Goal: Task Accomplishment & Management: Use online tool/utility

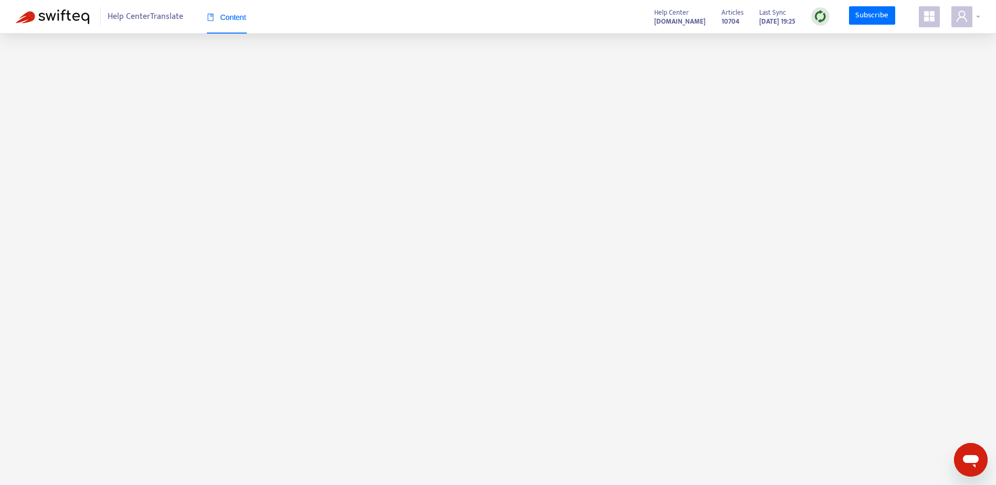
click at [971, 20] on span at bounding box center [962, 16] width 21 height 21
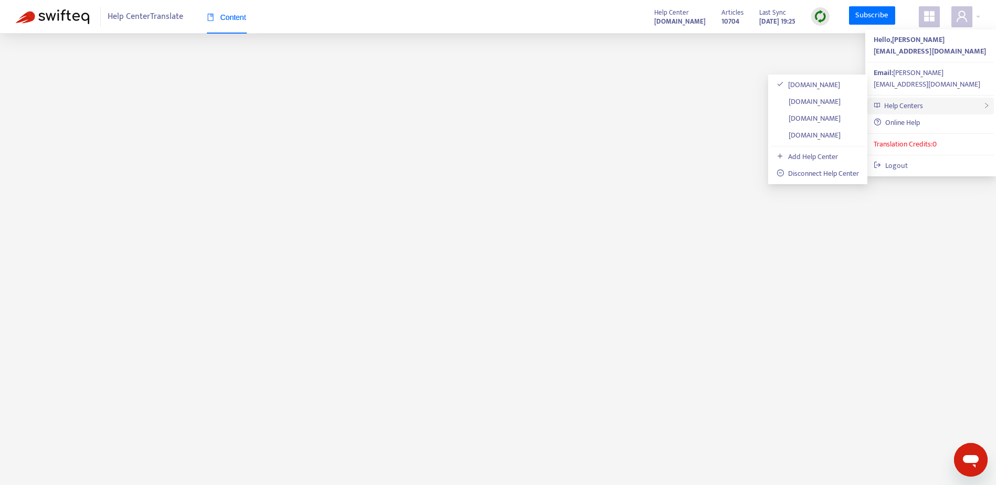
click at [933, 98] on div "Help Centers" at bounding box center [931, 106] width 127 height 17
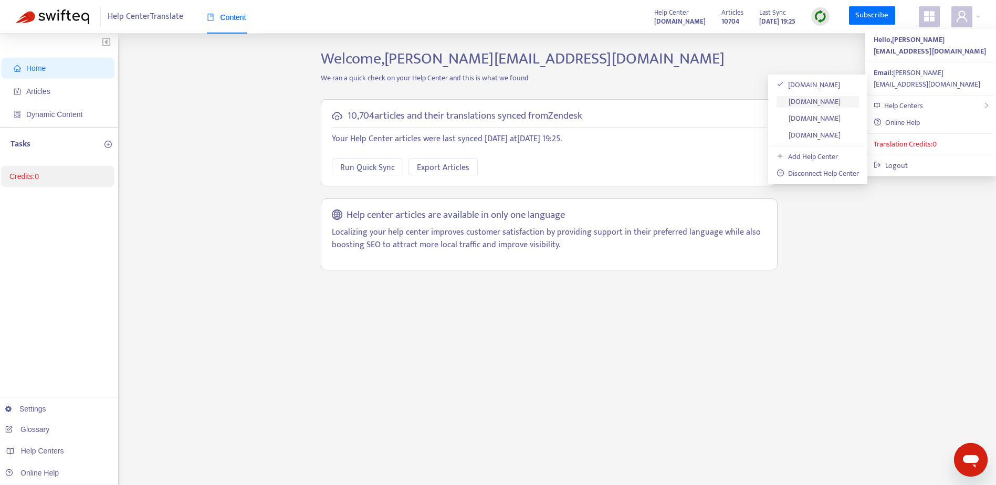
click at [828, 104] on link "[DOMAIN_NAME]" at bounding box center [809, 102] width 64 height 12
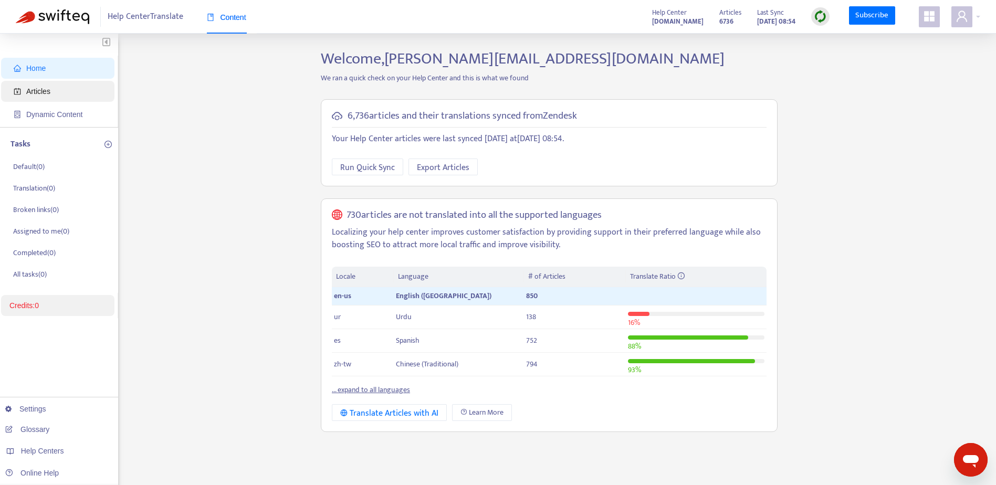
click at [90, 85] on span "Articles" at bounding box center [60, 91] width 92 height 21
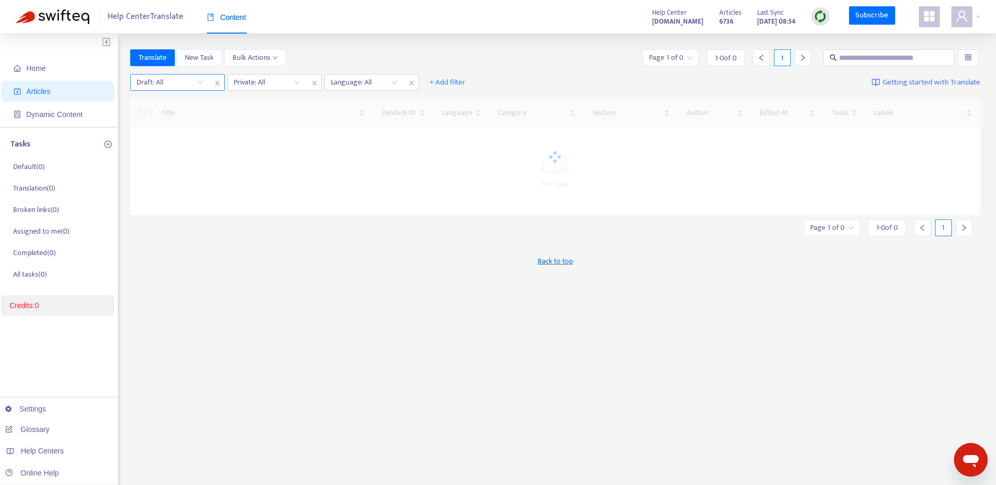
click at [203, 81] on input "search" at bounding box center [170, 83] width 67 height 16
click at [154, 137] on div "No" at bounding box center [230, 137] width 183 height 12
click at [287, 82] on input "search" at bounding box center [268, 83] width 67 height 16
click at [260, 134] on div "No" at bounding box center [328, 137] width 183 height 12
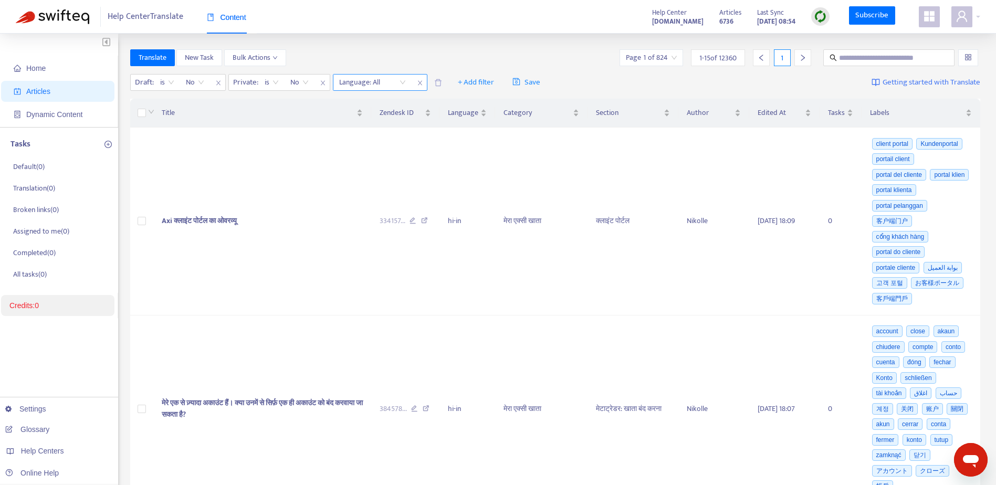
click at [385, 80] on div at bounding box center [368, 82] width 64 height 13
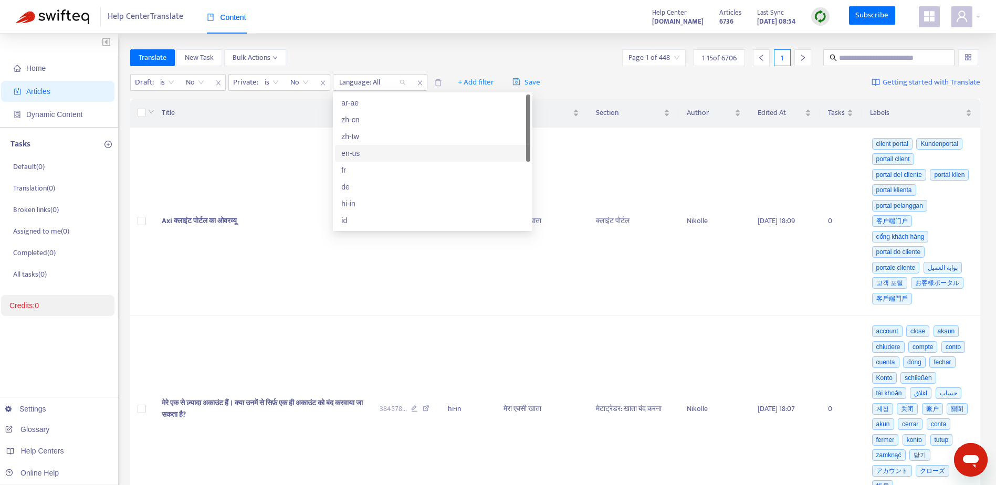
click at [357, 151] on div "en-us" at bounding box center [432, 154] width 183 height 12
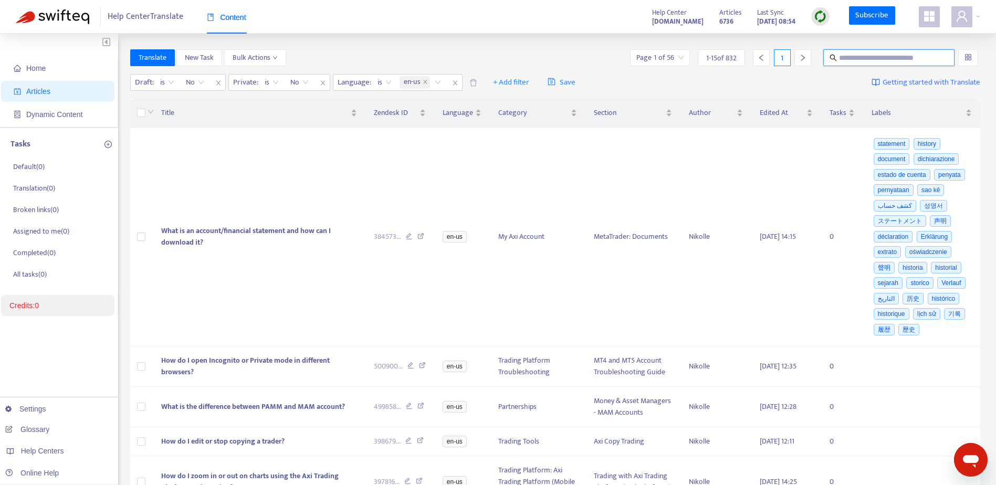
click at [908, 61] on input "text" at bounding box center [889, 58] width 101 height 12
click at [861, 57] on input "text" at bounding box center [889, 58] width 101 height 12
paste input "**********"
type input "**********"
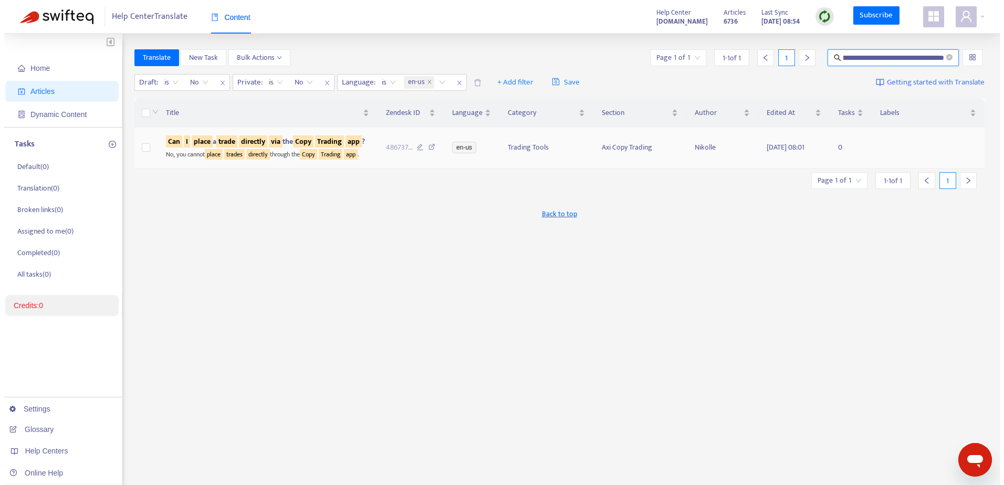
scroll to position [0, 0]
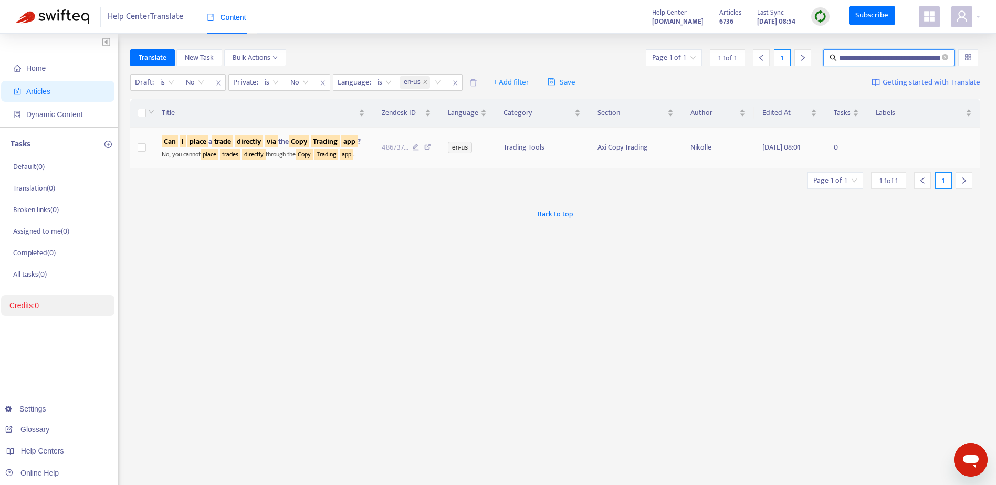
click at [353, 140] on div "Can I place a trade directly via the Copy Trading app ?" at bounding box center [263, 142] width 203 height 12
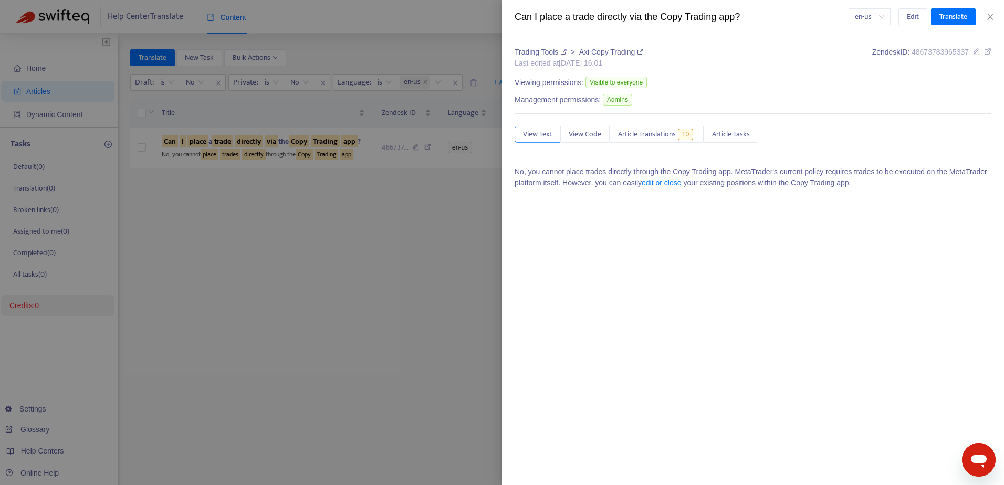
click at [532, 133] on span "View Text" at bounding box center [537, 135] width 29 height 12
click at [638, 132] on span "Article Translations" at bounding box center [647, 135] width 58 height 12
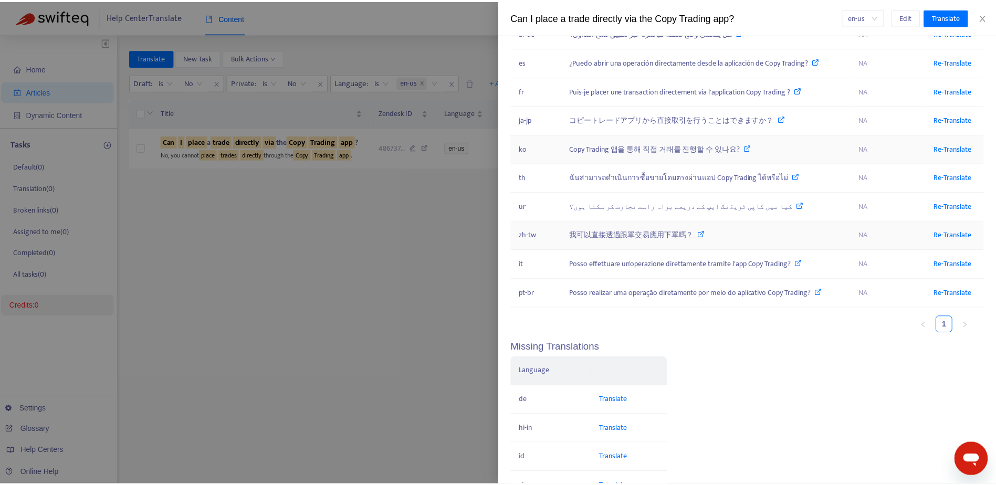
scroll to position [210, 0]
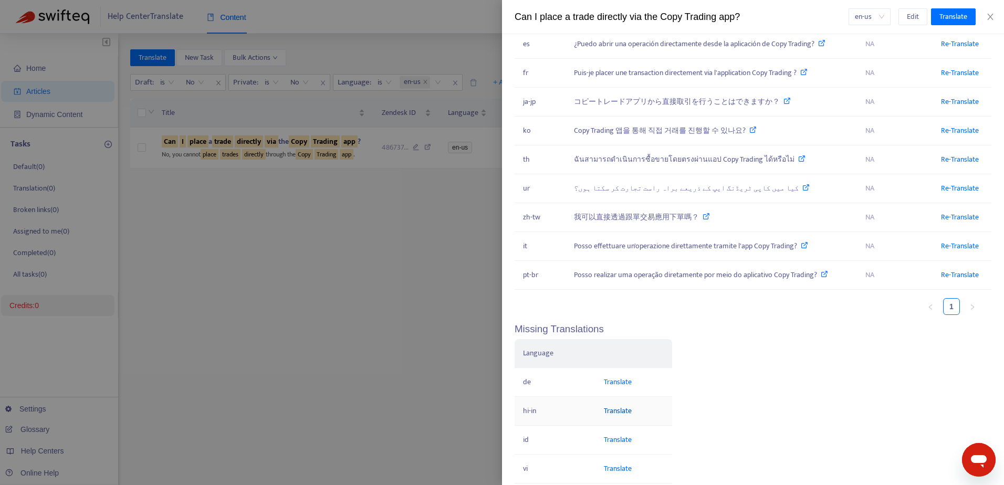
click at [611, 414] on link "Translate" at bounding box center [618, 411] width 28 height 12
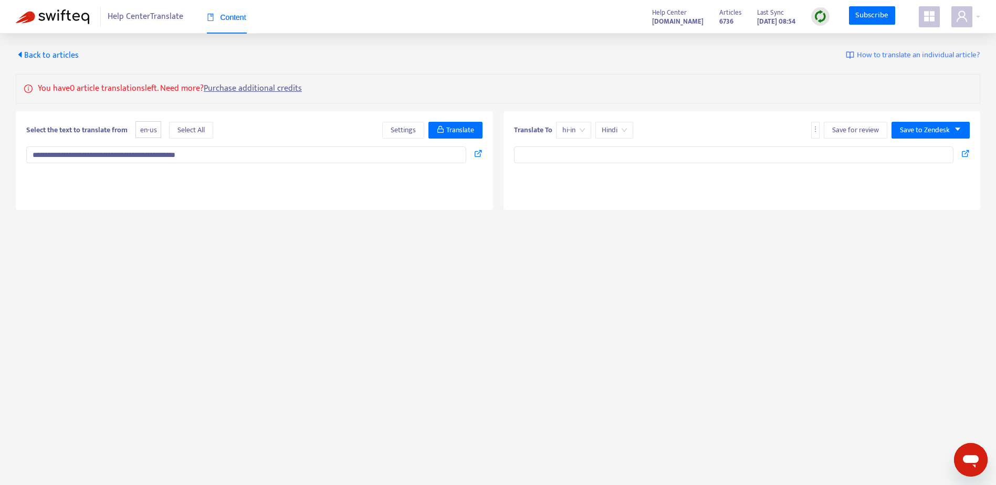
type textarea "**********"
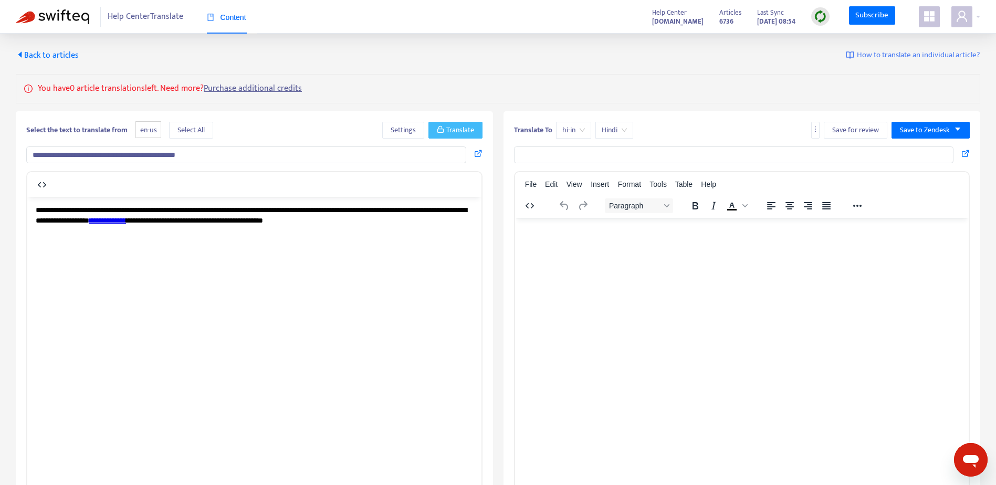
click at [466, 133] on span "Translate" at bounding box center [460, 130] width 28 height 12
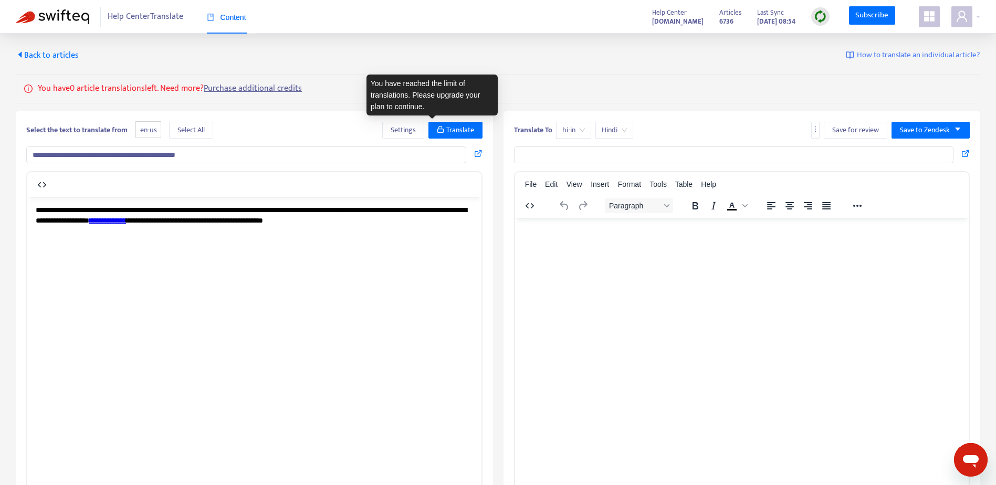
click at [495, 287] on div "**********" at bounding box center [498, 356] width 965 height 491
